Goal: Information Seeking & Learning: Find specific fact

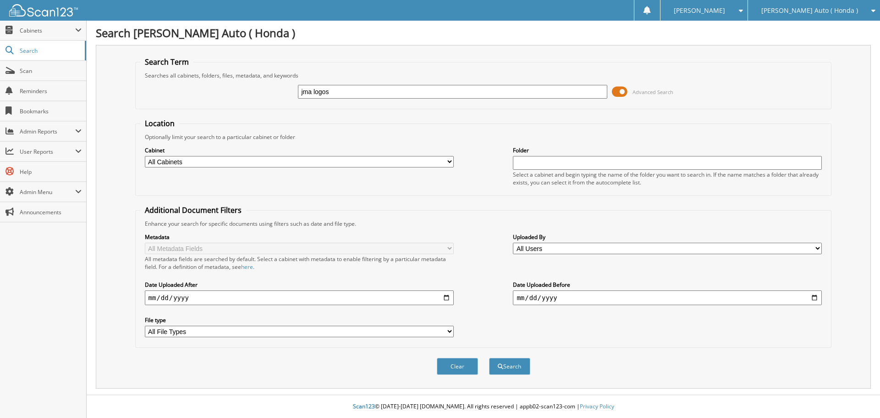
type input "jma logos"
click at [489, 358] on button "Search" at bounding box center [509, 366] width 41 height 17
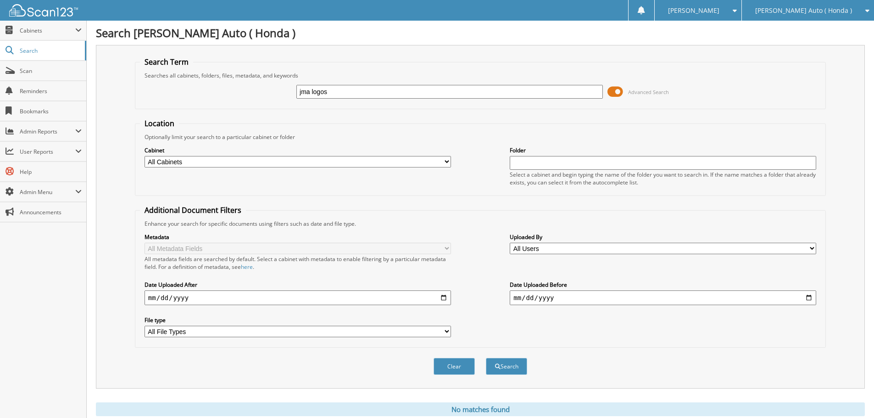
click at [360, 88] on input "jma logos" at bounding box center [449, 92] width 306 height 14
type input "jma distinctive branding"
click at [486, 358] on button "Search" at bounding box center [506, 366] width 41 height 17
drag, startPoint x: 387, startPoint y: 89, endPoint x: 240, endPoint y: 72, distance: 148.1
click at [227, 95] on div "jma distinctive branding Advanced Search" at bounding box center [480, 91] width 680 height 25
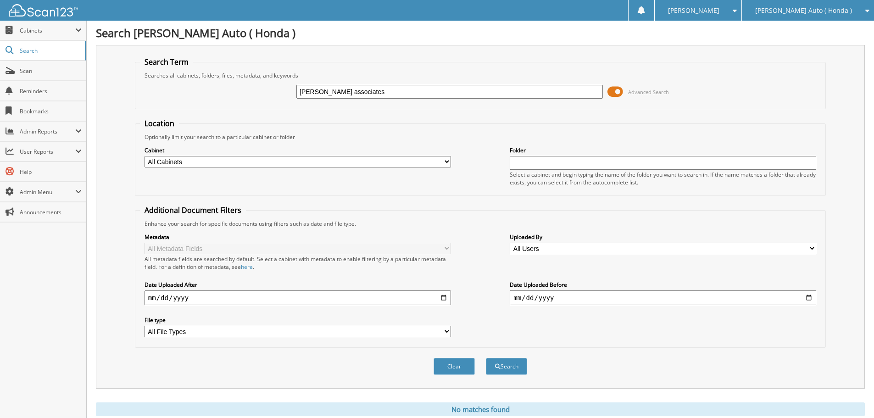
type input "[PERSON_NAME] associates"
click at [486, 358] on button "Search" at bounding box center [506, 366] width 41 height 17
click at [34, 32] on span "Cabinets" at bounding box center [47, 31] width 55 height 8
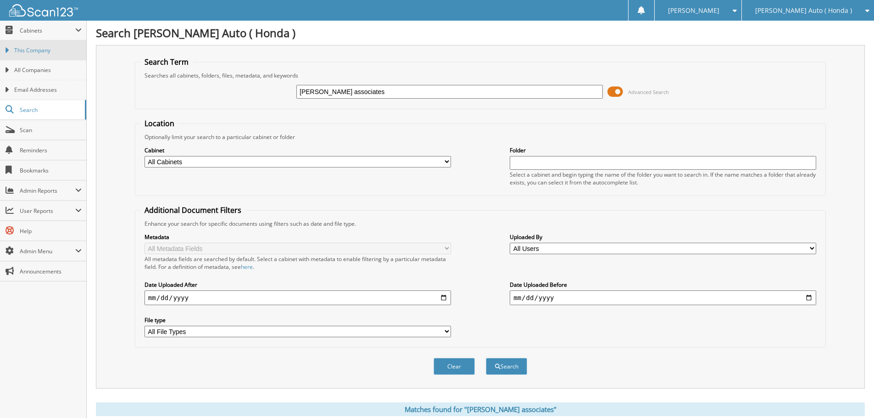
click at [40, 52] on span "This Company" at bounding box center [47, 50] width 67 height 8
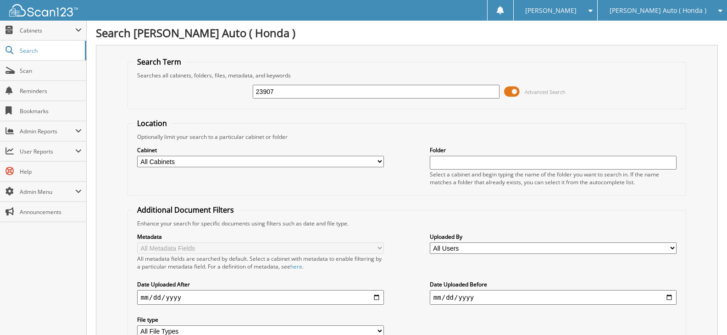
type input "23907"
drag, startPoint x: 357, startPoint y: 91, endPoint x: 236, endPoint y: 87, distance: 120.6
click at [236, 87] on div "23907 Advanced Search" at bounding box center [407, 91] width 548 height 25
type input "jma"
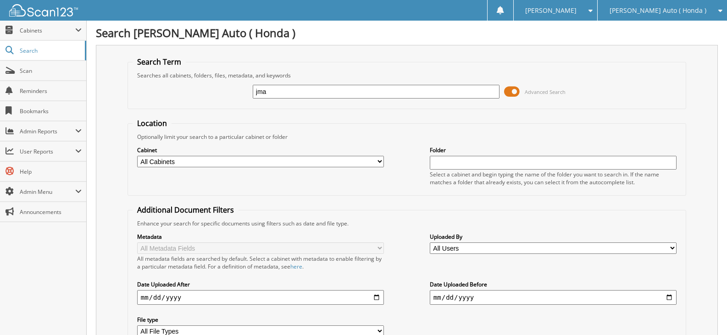
drag, startPoint x: 276, startPoint y: 90, endPoint x: 174, endPoint y: 49, distance: 109.2
click at [123, 85] on div "Search Term Searches all cabinets, folders, files, metadata, and keywords jma A…" at bounding box center [407, 216] width 622 height 343
type input "john michael associates"
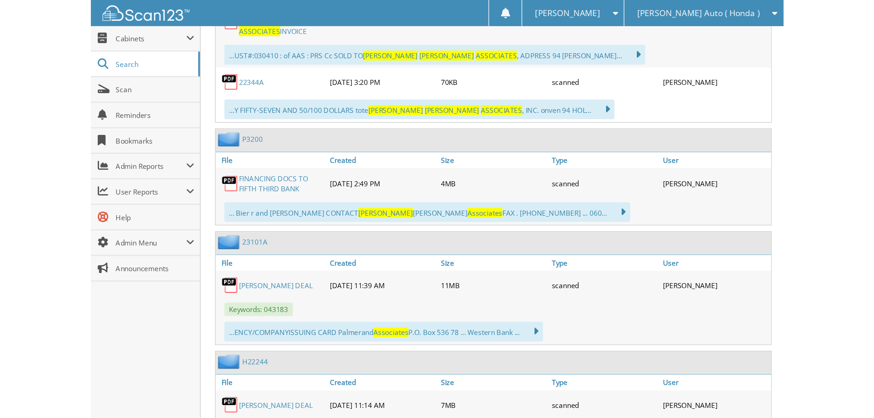
scroll to position [533, 0]
